Goal: Task Accomplishment & Management: Manage account settings

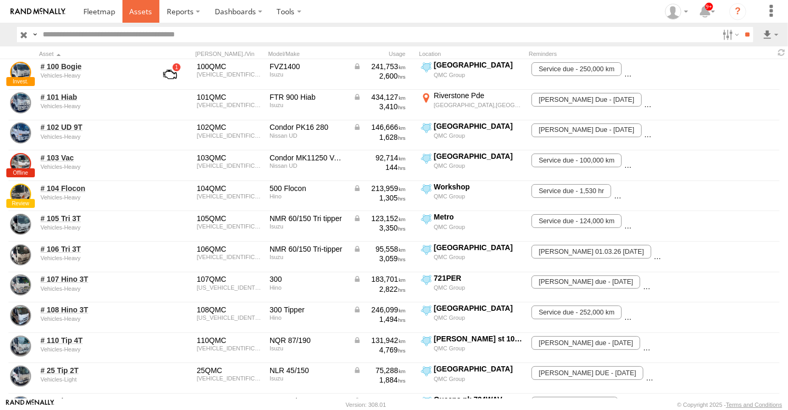
click at [144, 15] on span at bounding box center [140, 11] width 23 height 10
click at [148, 14] on span at bounding box center [140, 11] width 23 height 10
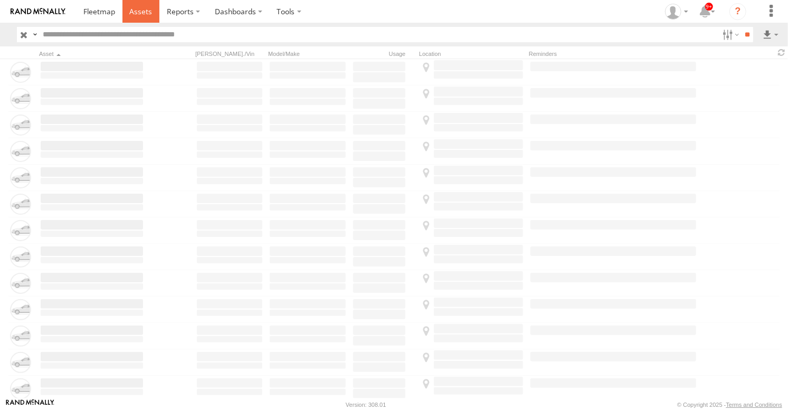
click at [146, 8] on span at bounding box center [140, 11] width 23 height 10
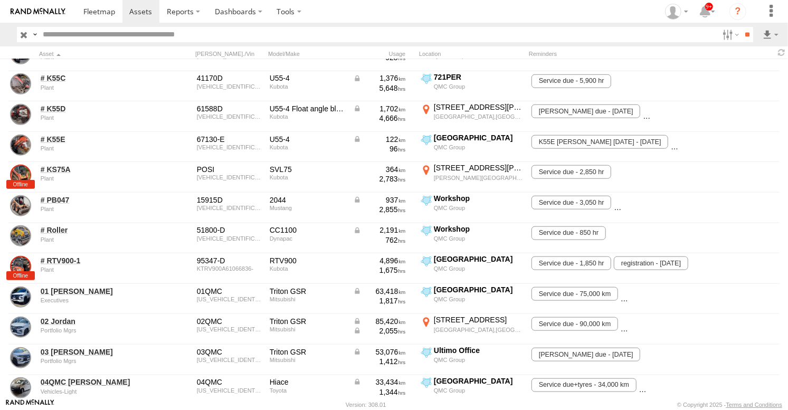
scroll to position [586, 0]
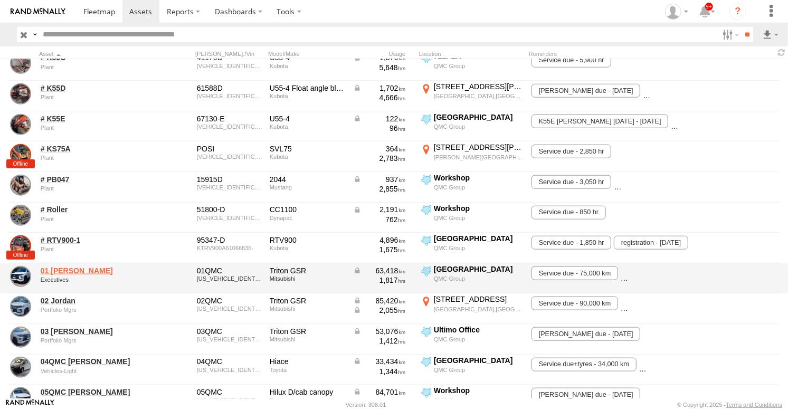
click at [60, 268] on link "01 [PERSON_NAME]" at bounding box center [92, 271] width 102 height 10
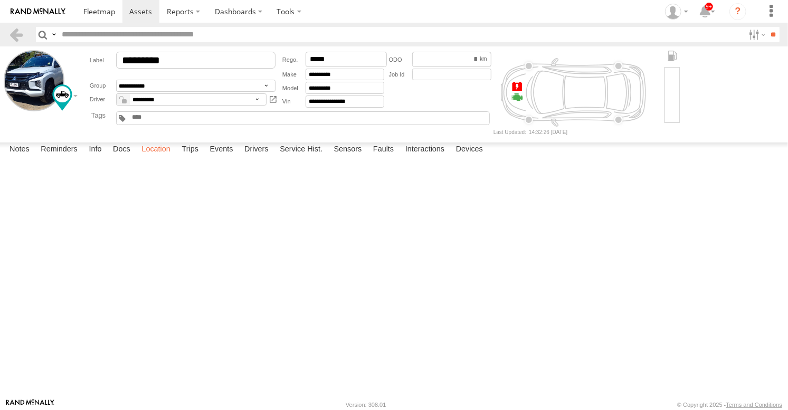
click at [152, 157] on label "Location" at bounding box center [156, 150] width 40 height 15
click at [152, 6] on span at bounding box center [140, 11] width 23 height 10
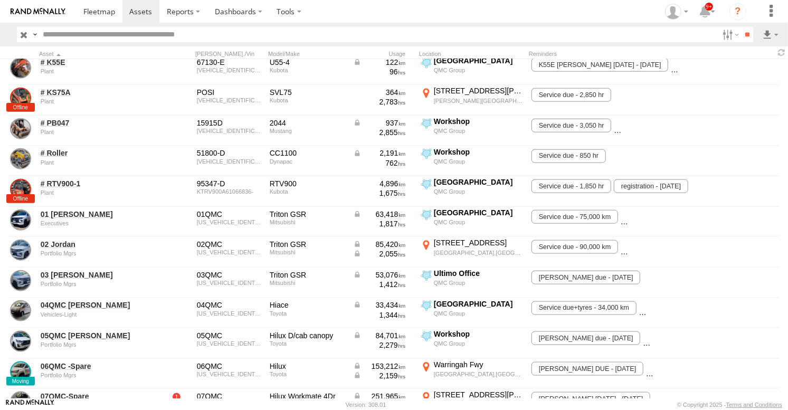
scroll to position [645, 0]
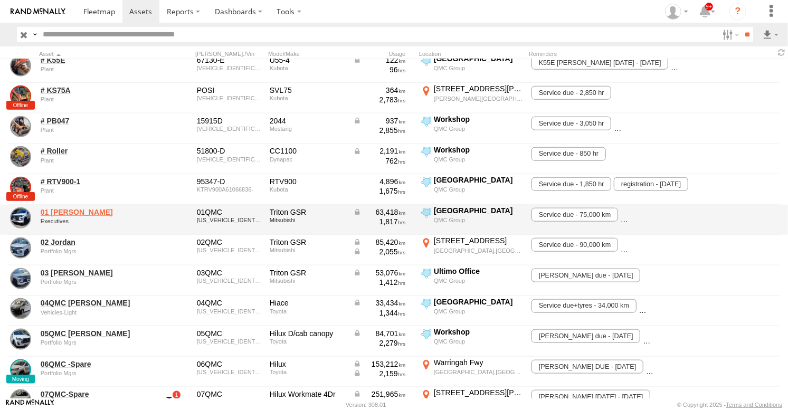
click at [58, 211] on link "01 [PERSON_NAME]" at bounding box center [92, 212] width 102 height 10
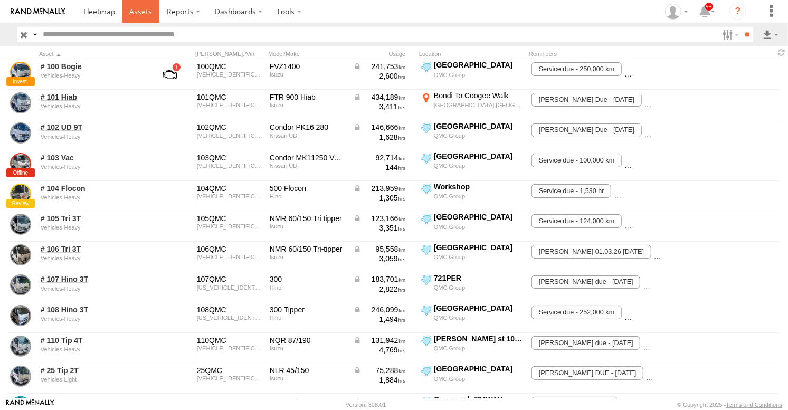
click at [152, 9] on span at bounding box center [140, 11] width 23 height 10
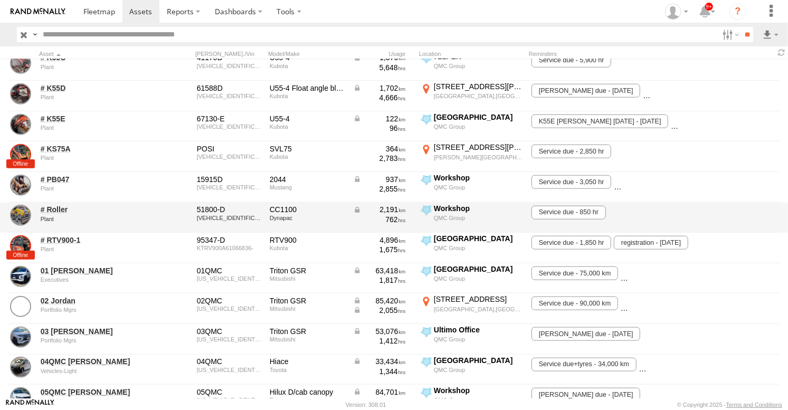
scroll to position [645, 0]
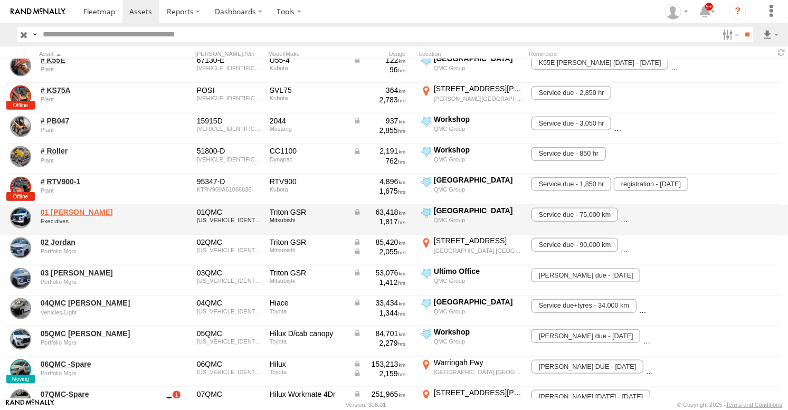
click at [54, 213] on link "01 [PERSON_NAME]" at bounding box center [92, 212] width 102 height 10
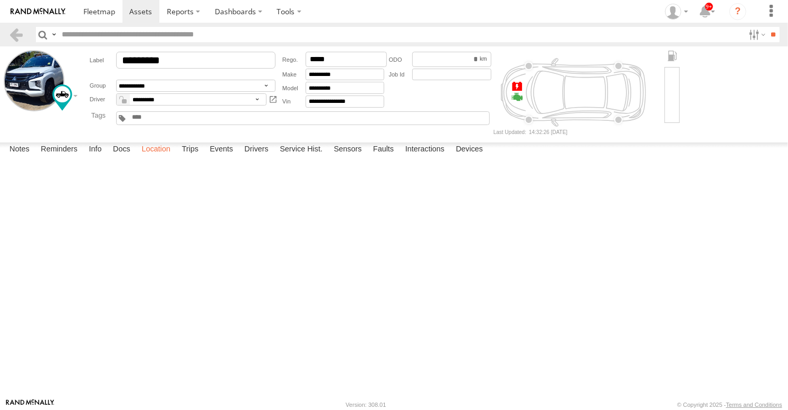
click at [156, 157] on label "Location" at bounding box center [156, 150] width 40 height 15
click at [13, 34] on link at bounding box center [15, 34] width 15 height 15
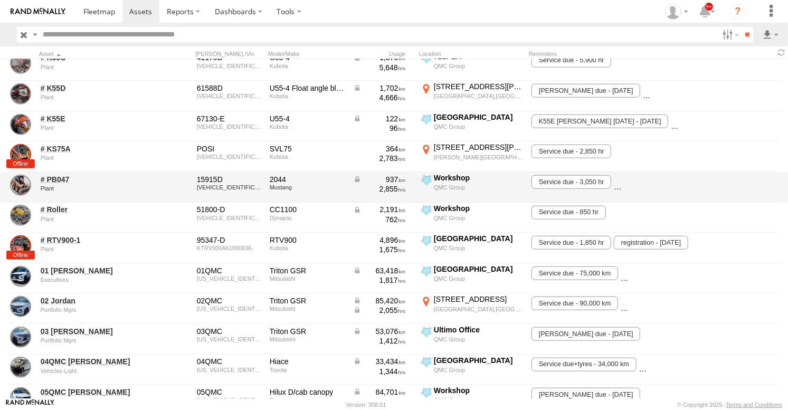
scroll to position [645, 0]
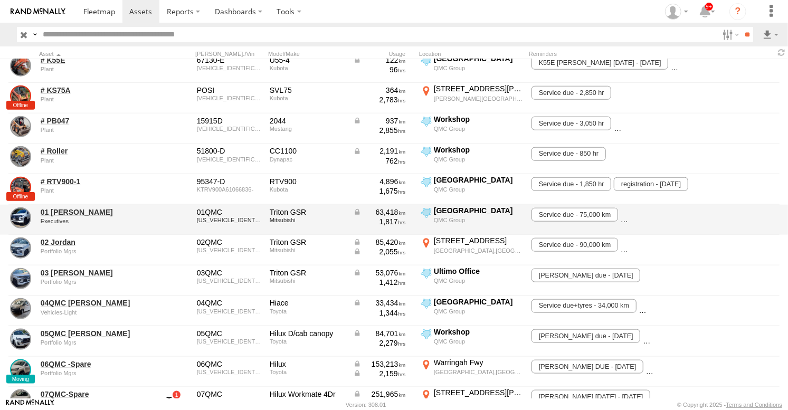
click at [62, 206] on div "01 Lyndon Executives" at bounding box center [92, 220] width 106 height 29
click at [61, 214] on link "01 Lyndon" at bounding box center [92, 212] width 102 height 10
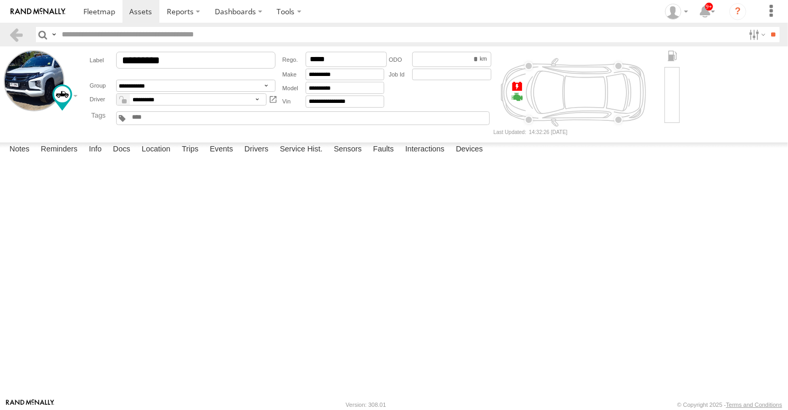
click at [0, 0] on textarea at bounding box center [0, 0] width 0 height 0
click at [0, 0] on span at bounding box center [0, 0] width 0 height 0
click at [0, 0] on label at bounding box center [0, 0] width 0 height 0
click at [0, 0] on textarea at bounding box center [0, 0] width 0 height 0
type textarea "**********"
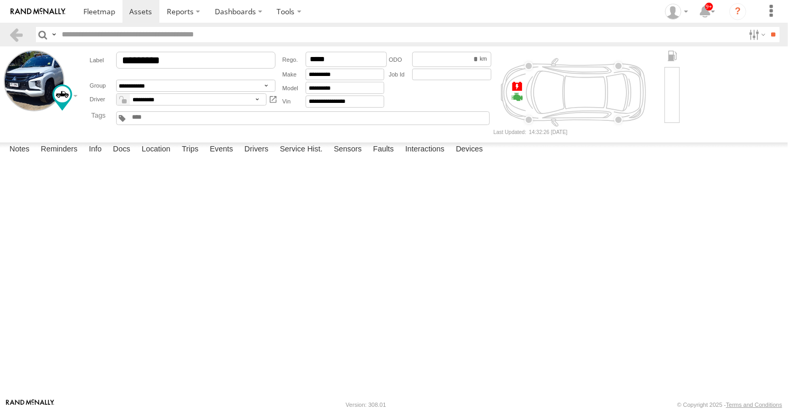
click at [0, 0] on button "Save" at bounding box center [0, 0] width 0 height 0
click at [143, 7] on span at bounding box center [140, 11] width 23 height 10
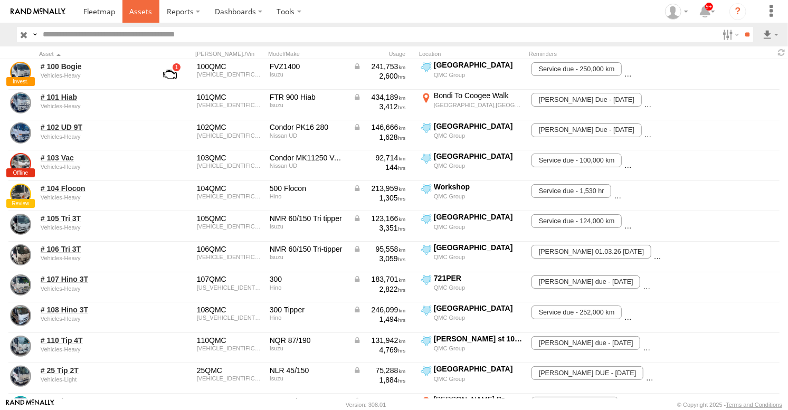
click at [155, 12] on link at bounding box center [140, 11] width 37 height 23
